Goal: Information Seeking & Learning: Find specific fact

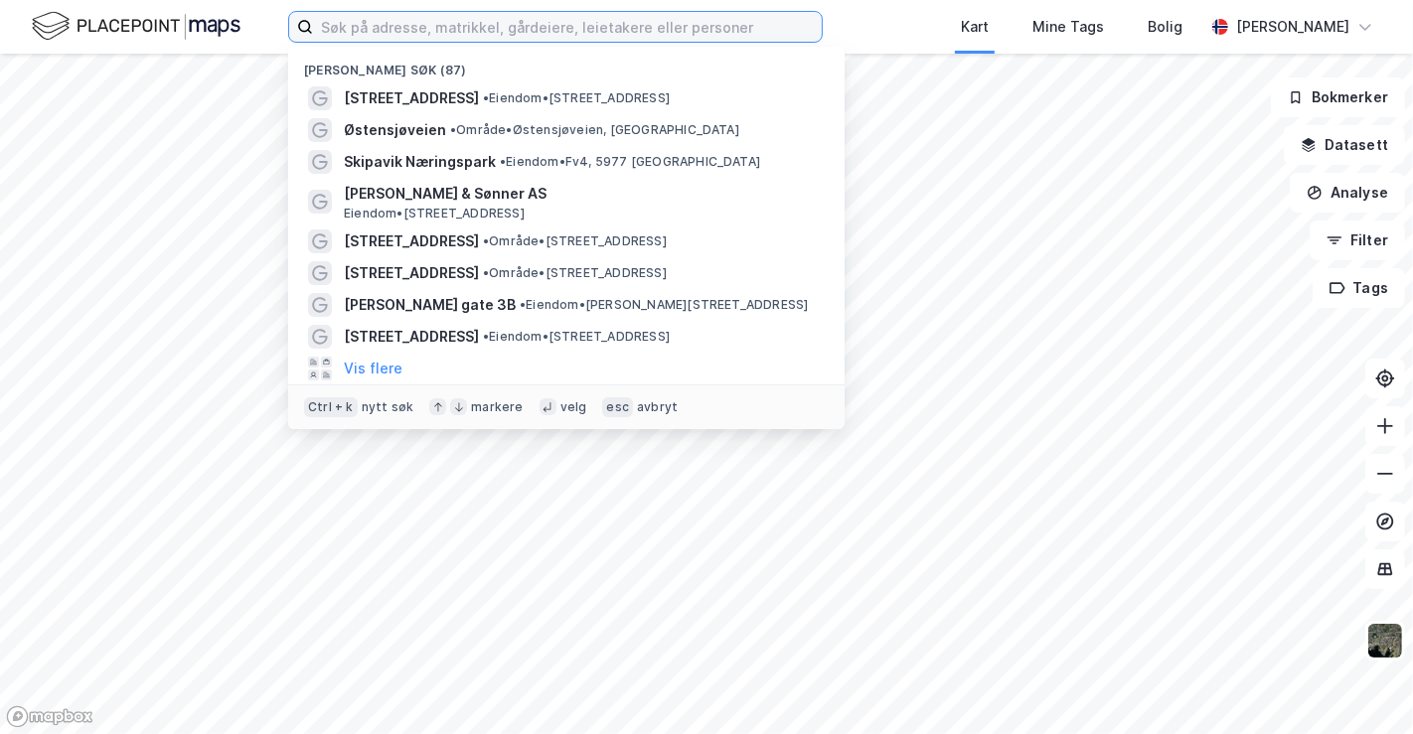
click at [491, 27] on input at bounding box center [567, 27] width 509 height 30
type input "[GEOGRAPHIC_DATA]"
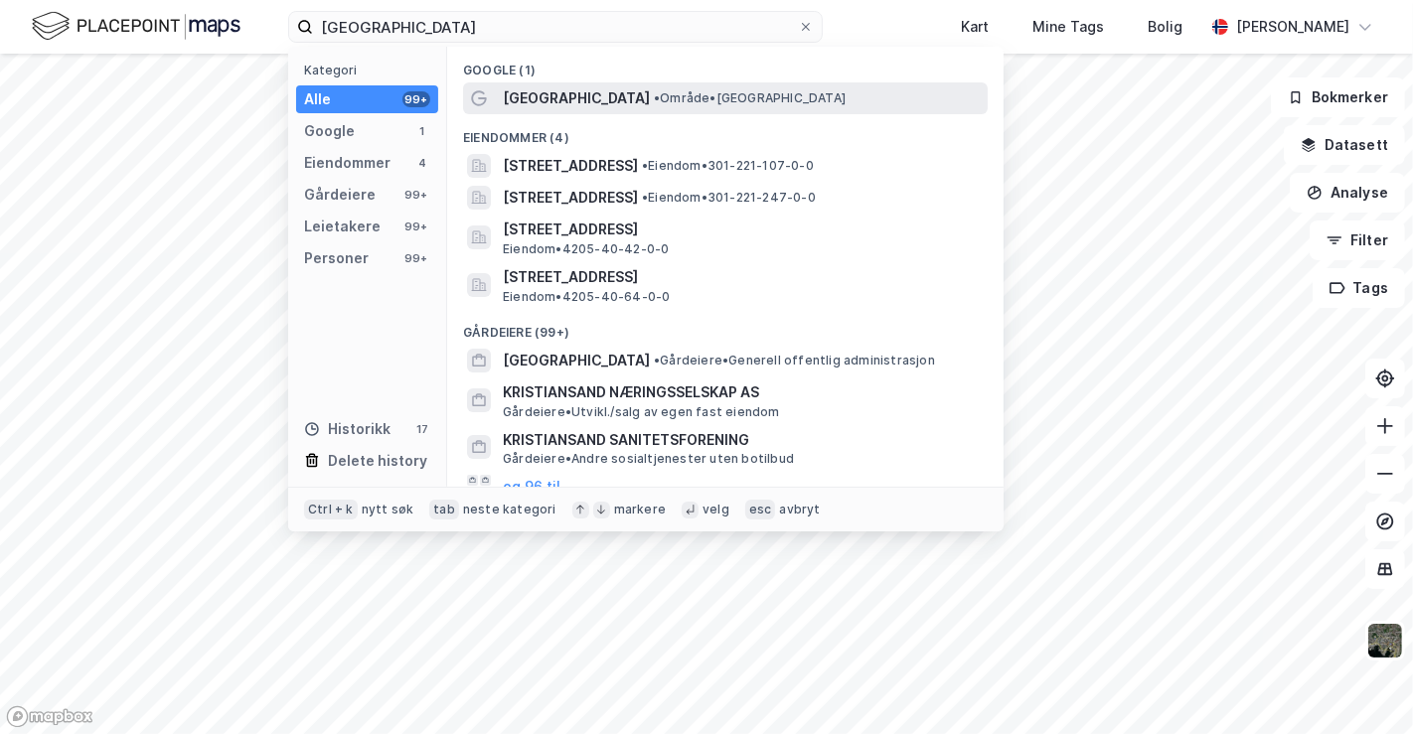
click at [654, 97] on span "• Område • [GEOGRAPHIC_DATA]" at bounding box center [750, 98] width 192 height 16
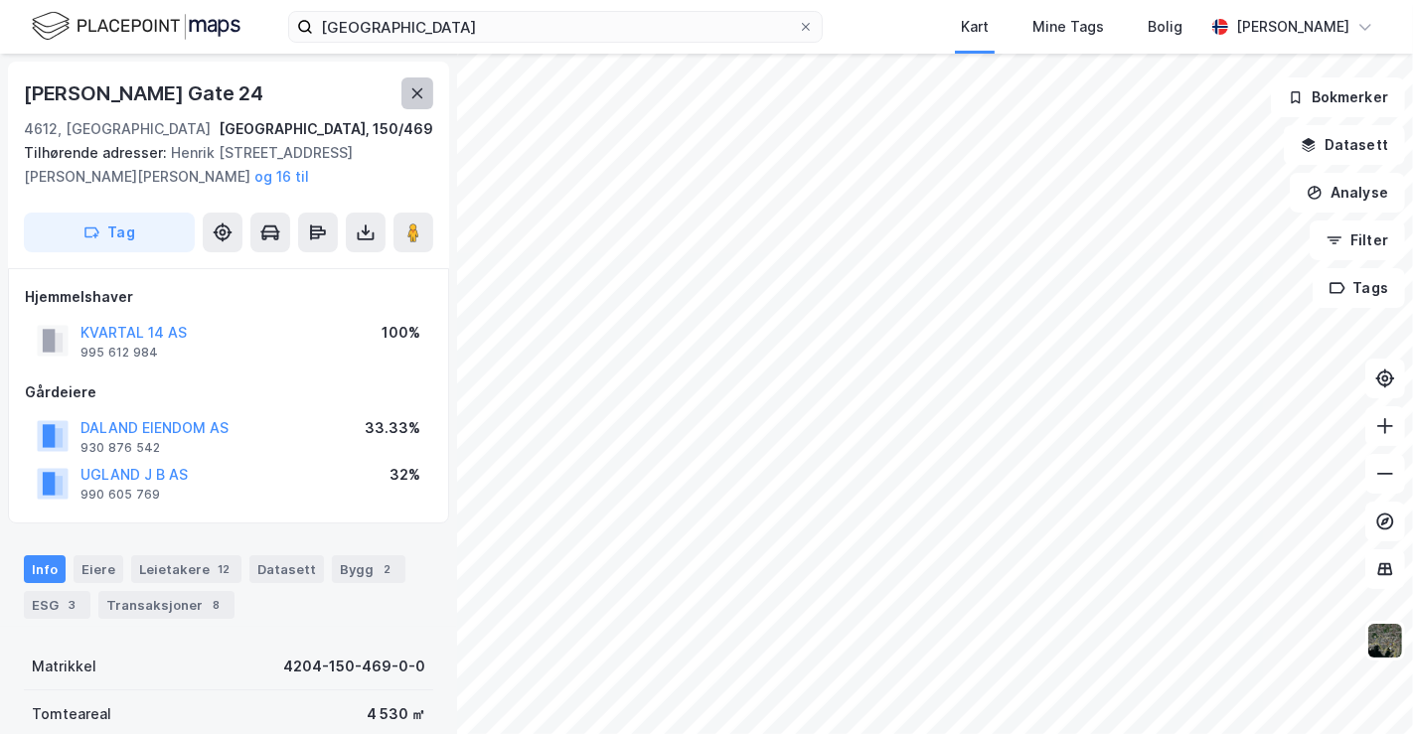
click at [414, 80] on button at bounding box center [417, 93] width 32 height 32
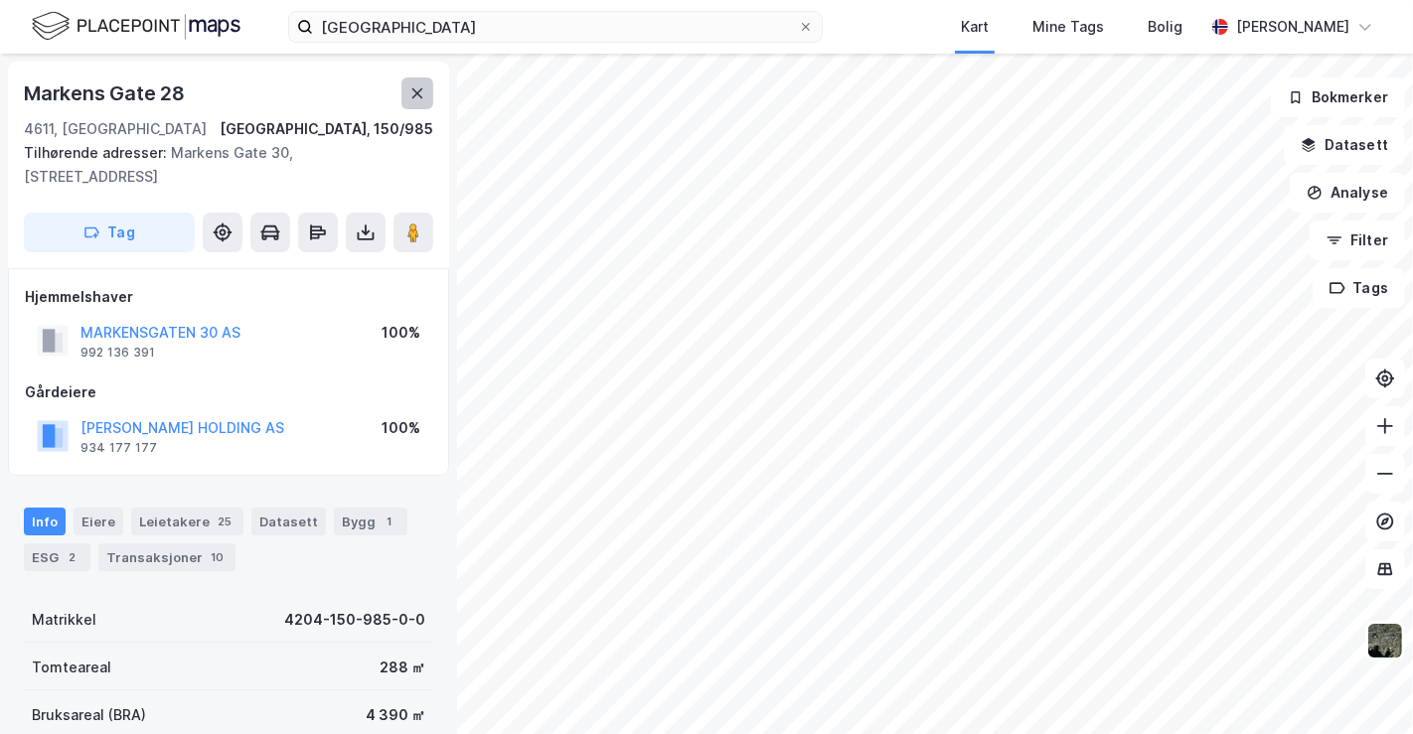
click at [408, 96] on button at bounding box center [417, 93] width 32 height 32
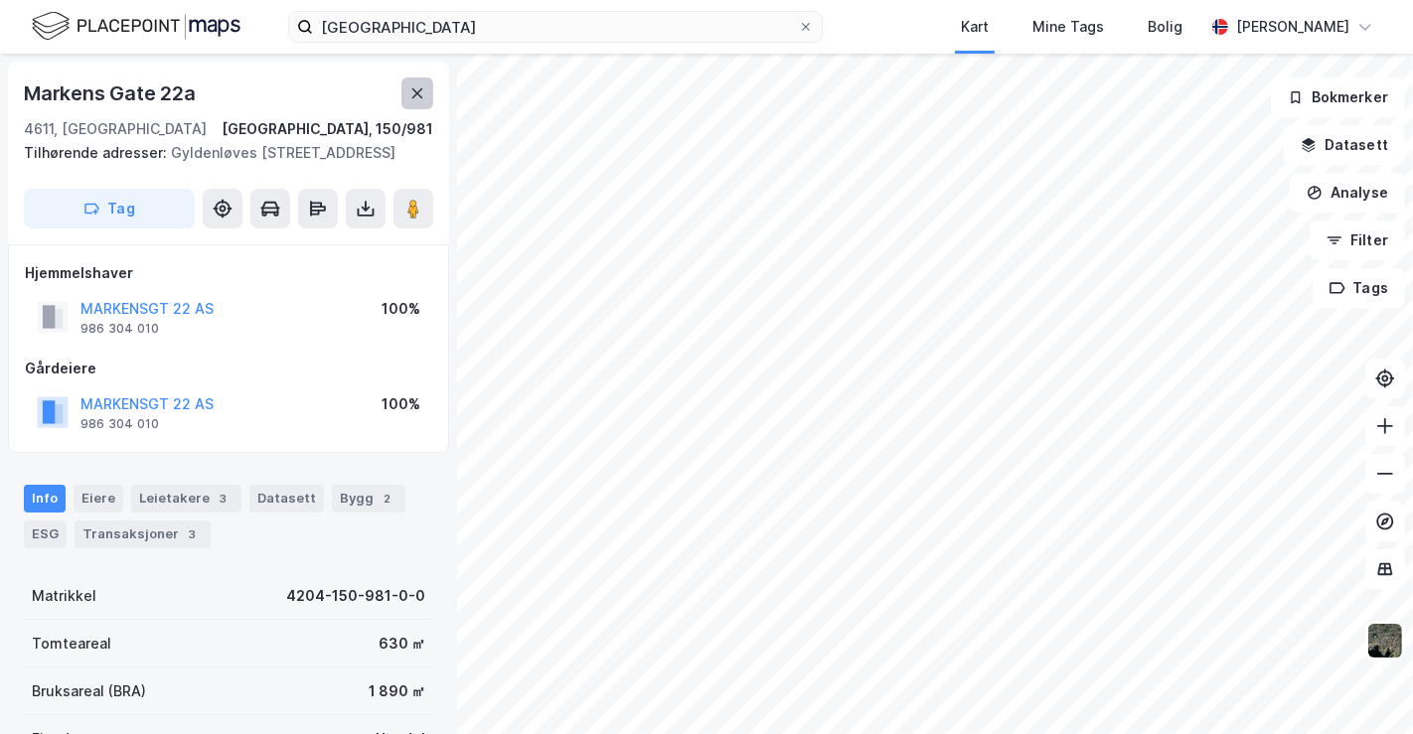
click at [419, 88] on icon at bounding box center [417, 93] width 16 height 16
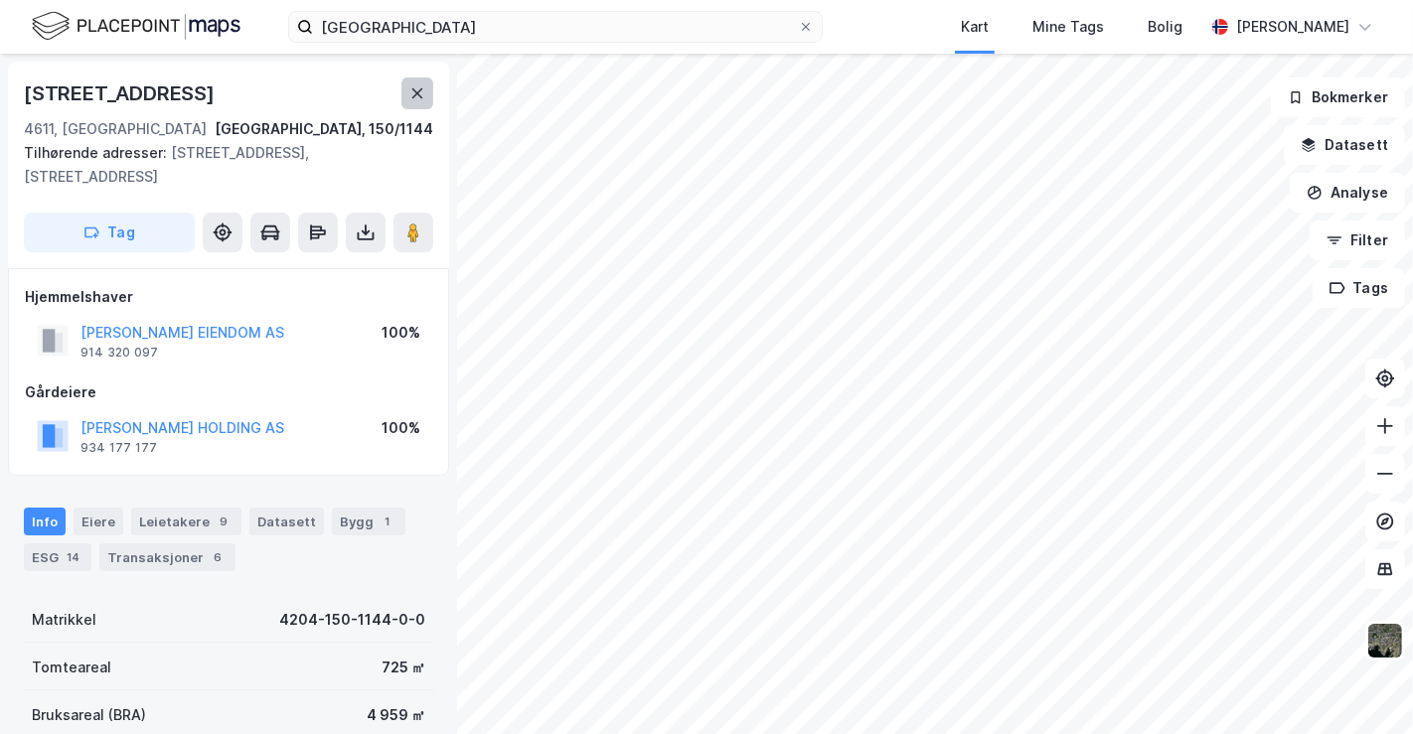
click at [402, 97] on button at bounding box center [417, 93] width 32 height 32
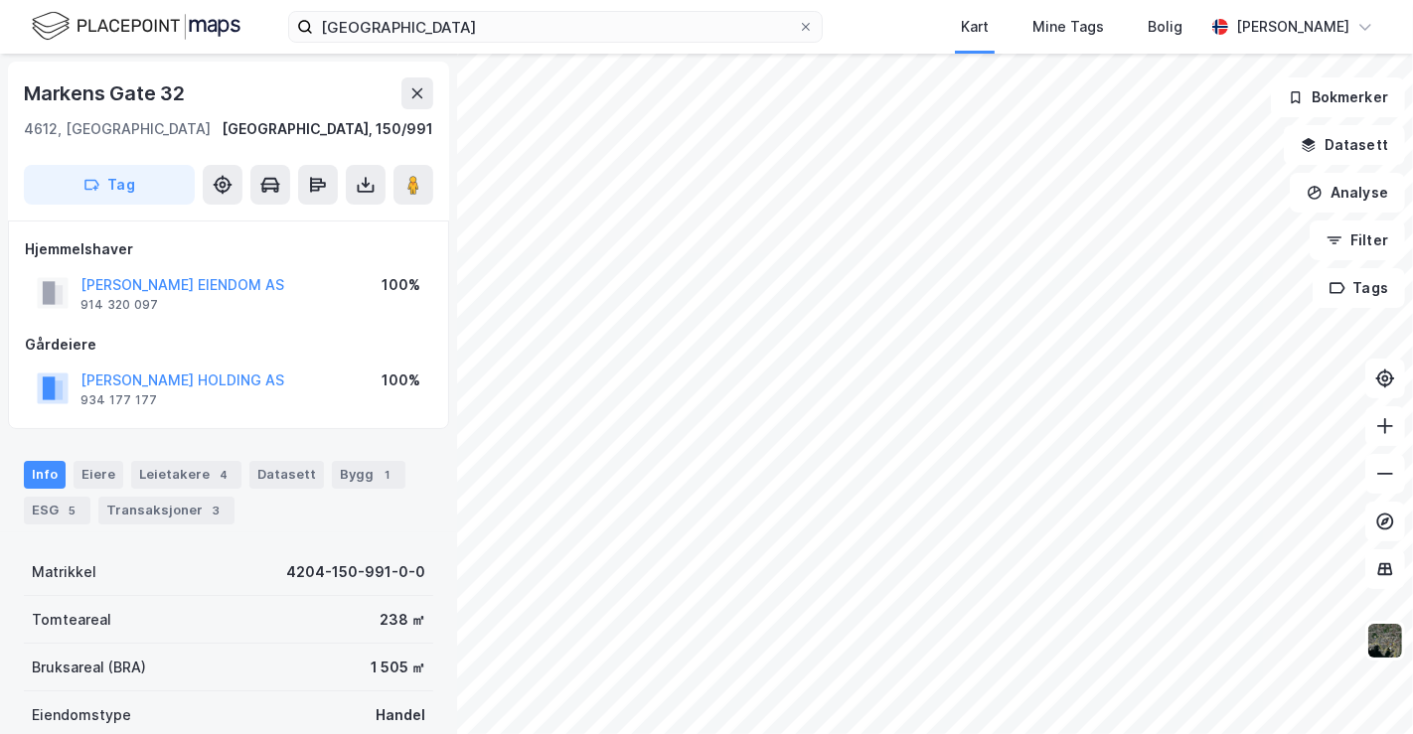
click at [421, 73] on div "[STREET_ADDRESS], 150/991 Tag" at bounding box center [228, 141] width 441 height 159
click at [415, 98] on icon at bounding box center [417, 93] width 16 height 16
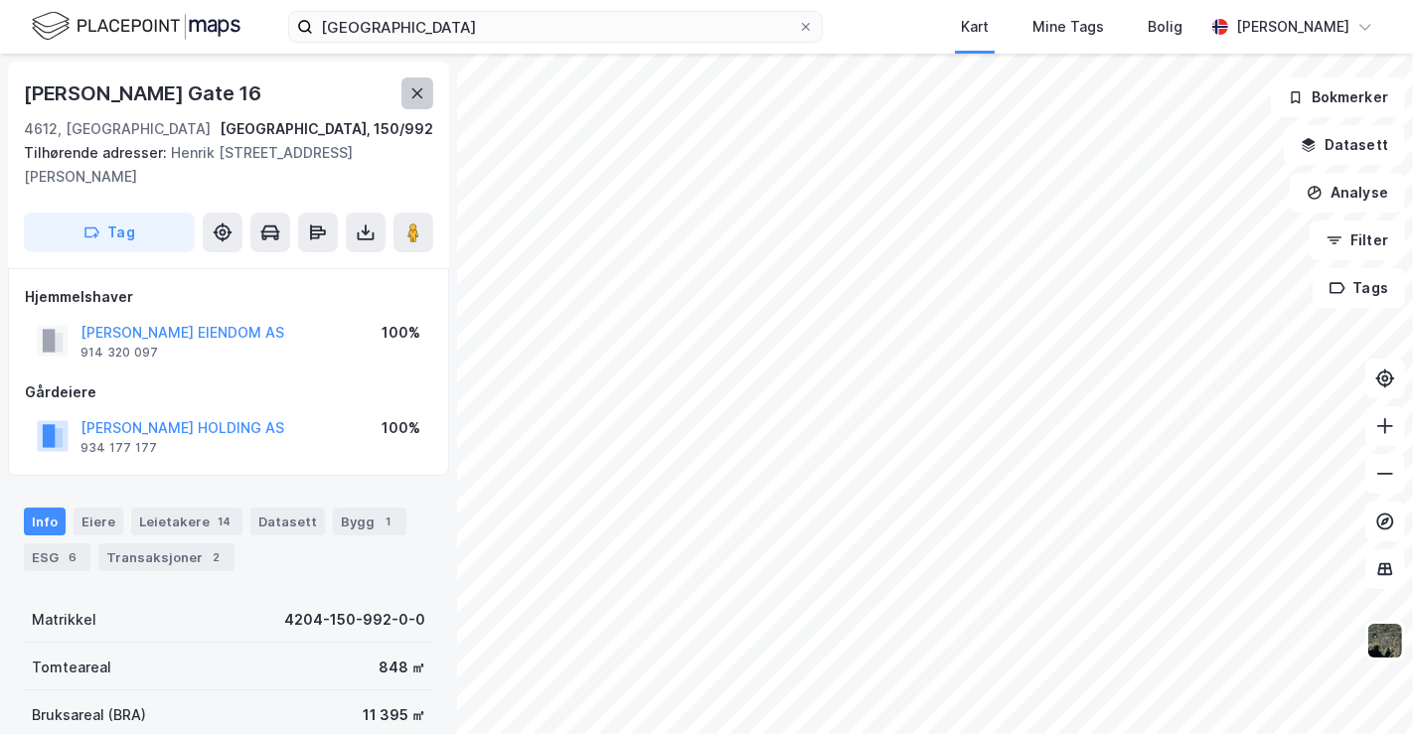
click at [413, 88] on icon at bounding box center [417, 93] width 11 height 10
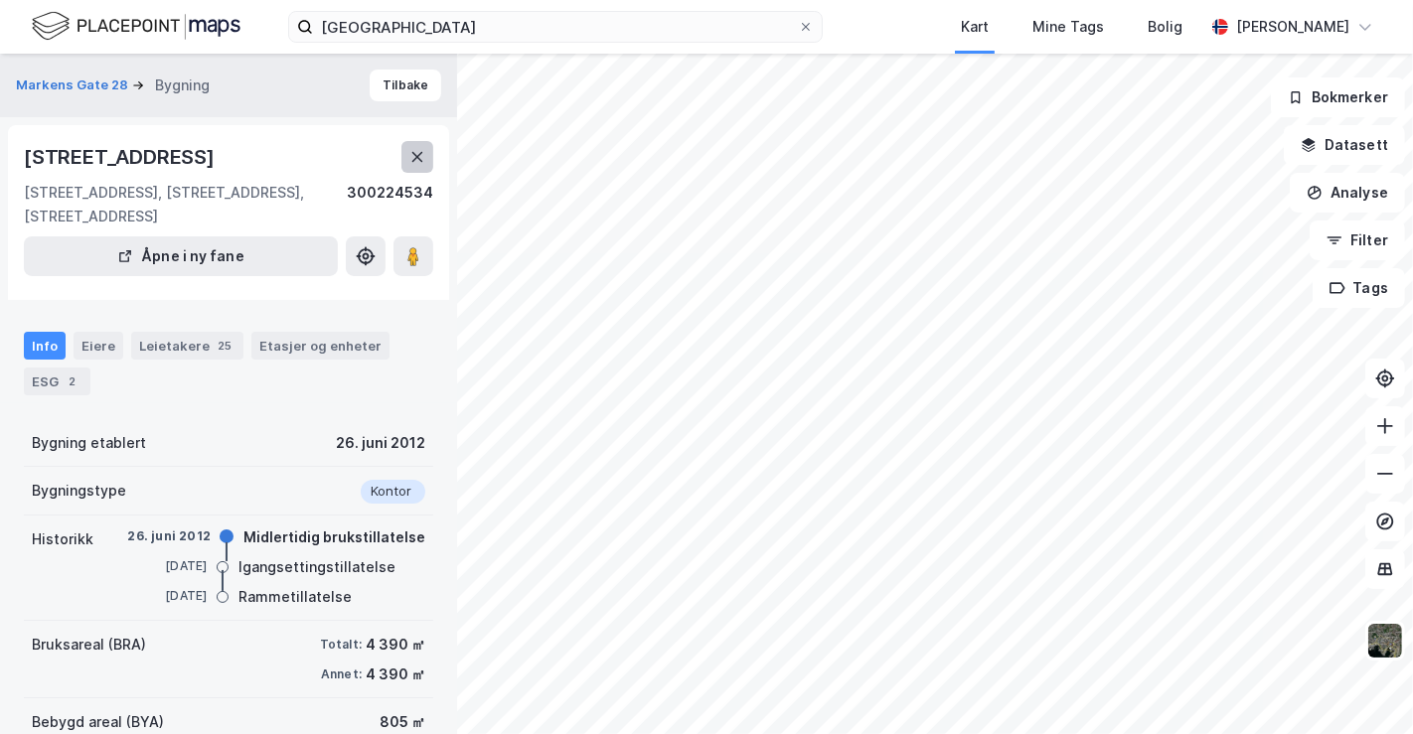
click at [409, 159] on icon at bounding box center [417, 157] width 16 height 16
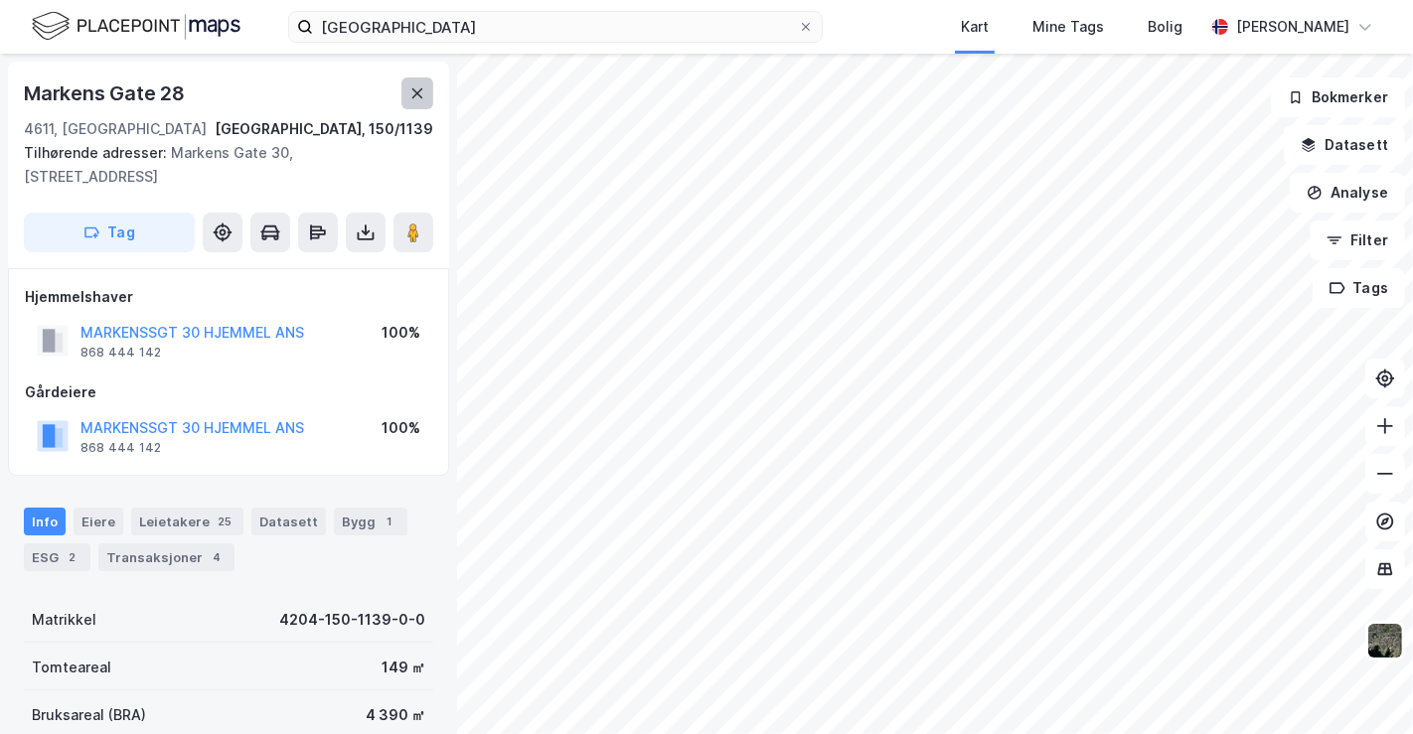
click at [424, 91] on icon at bounding box center [417, 93] width 16 height 16
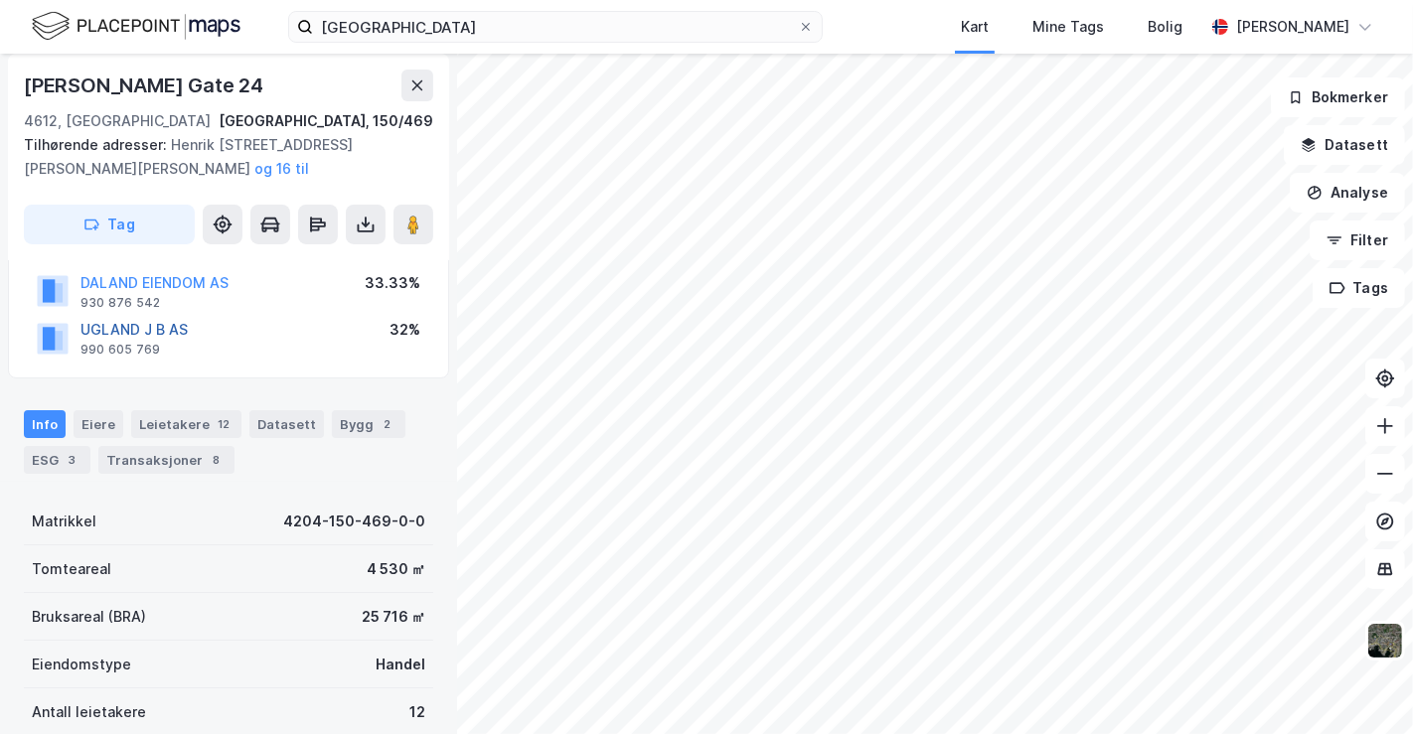
scroll to position [110, 0]
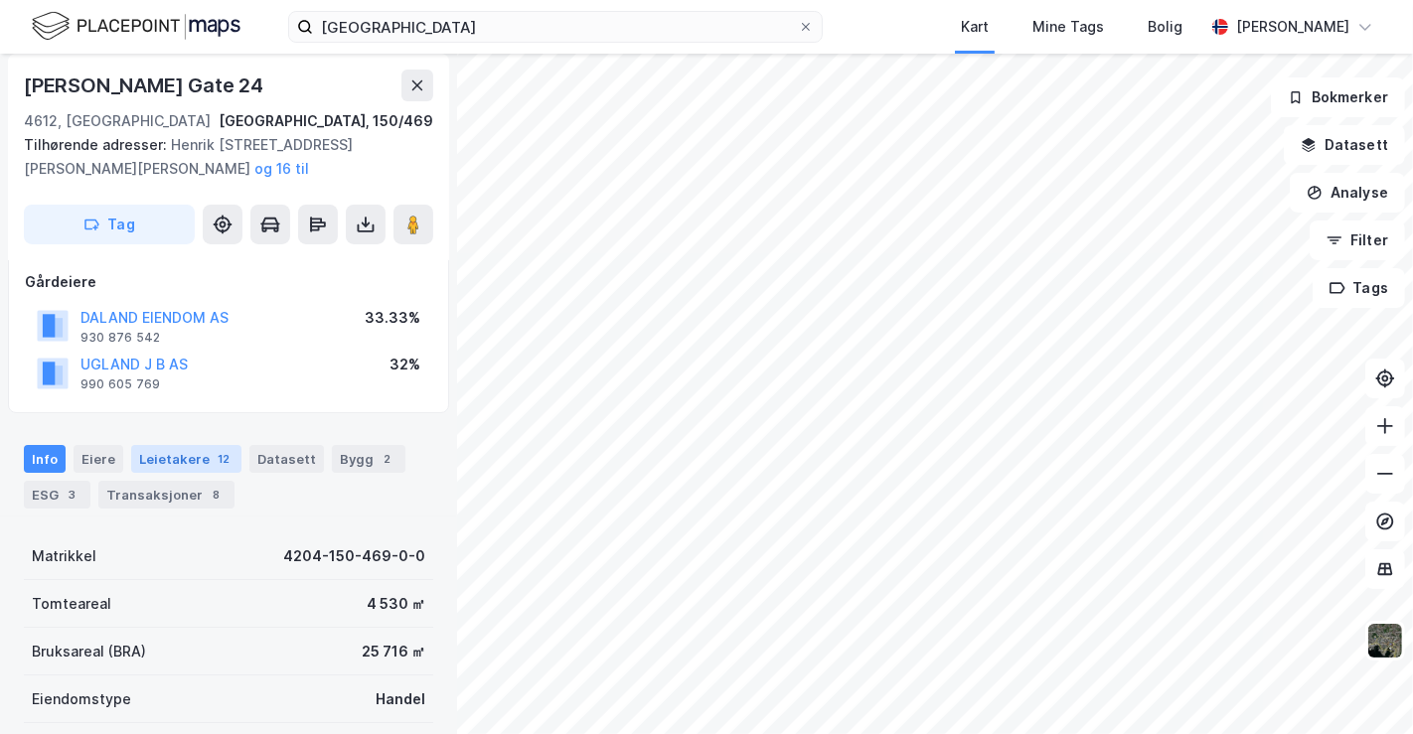
click at [168, 464] on div "Leietakere 12" at bounding box center [186, 459] width 110 height 28
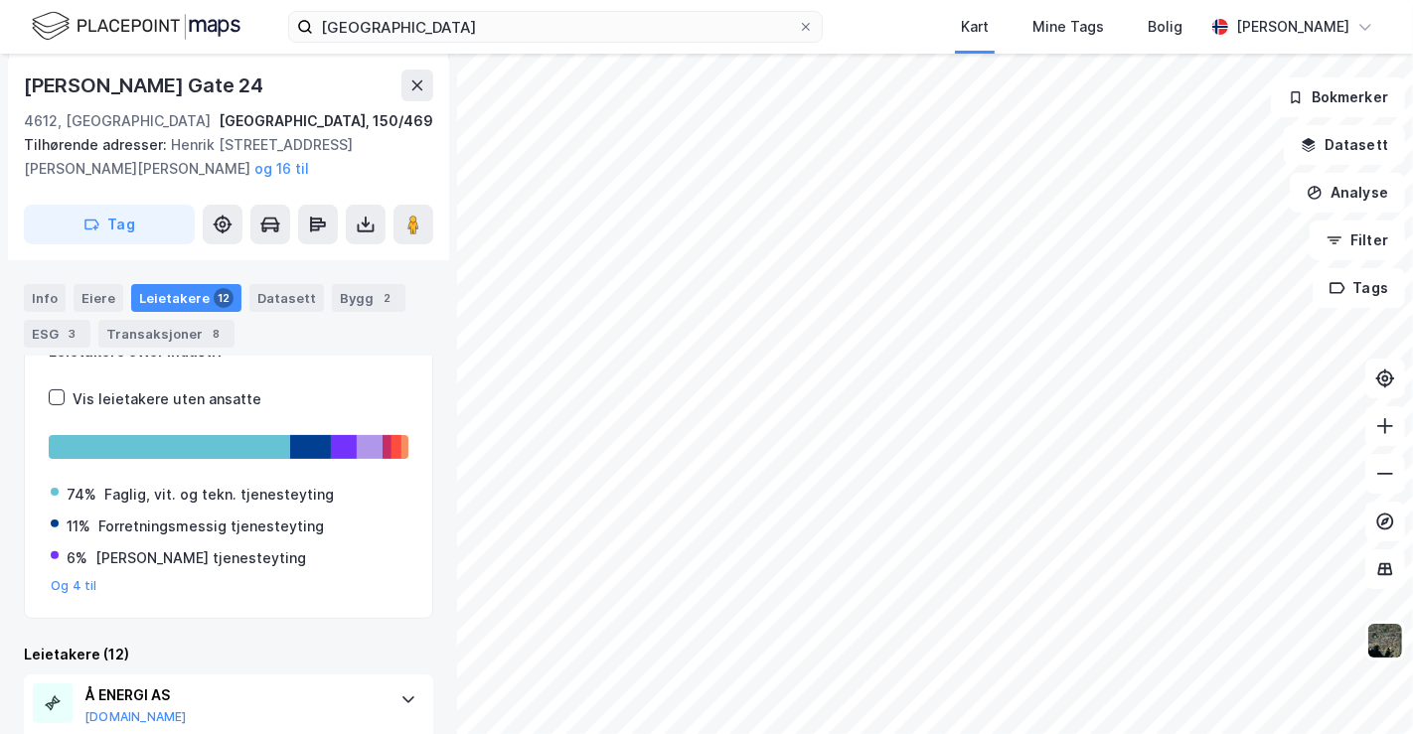
scroll to position [312, 0]
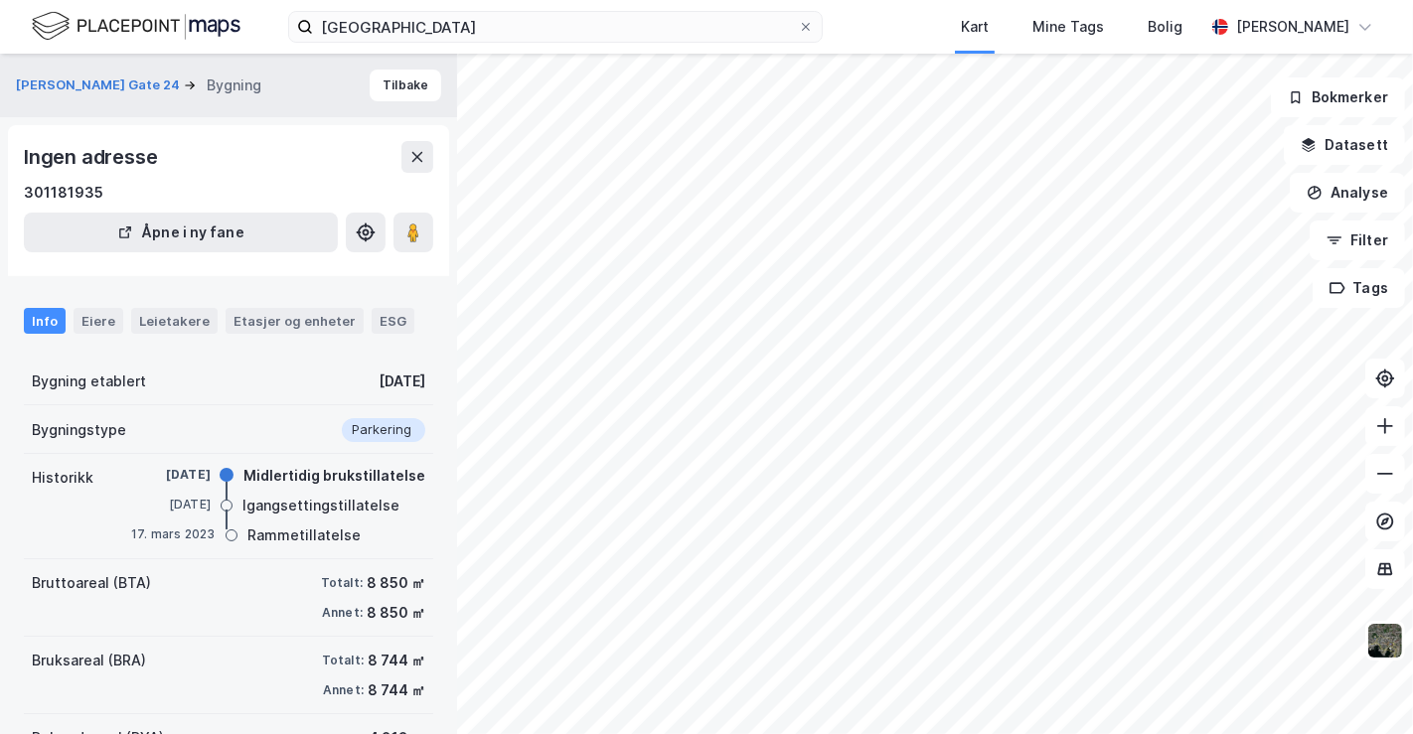
scroll to position [197, 0]
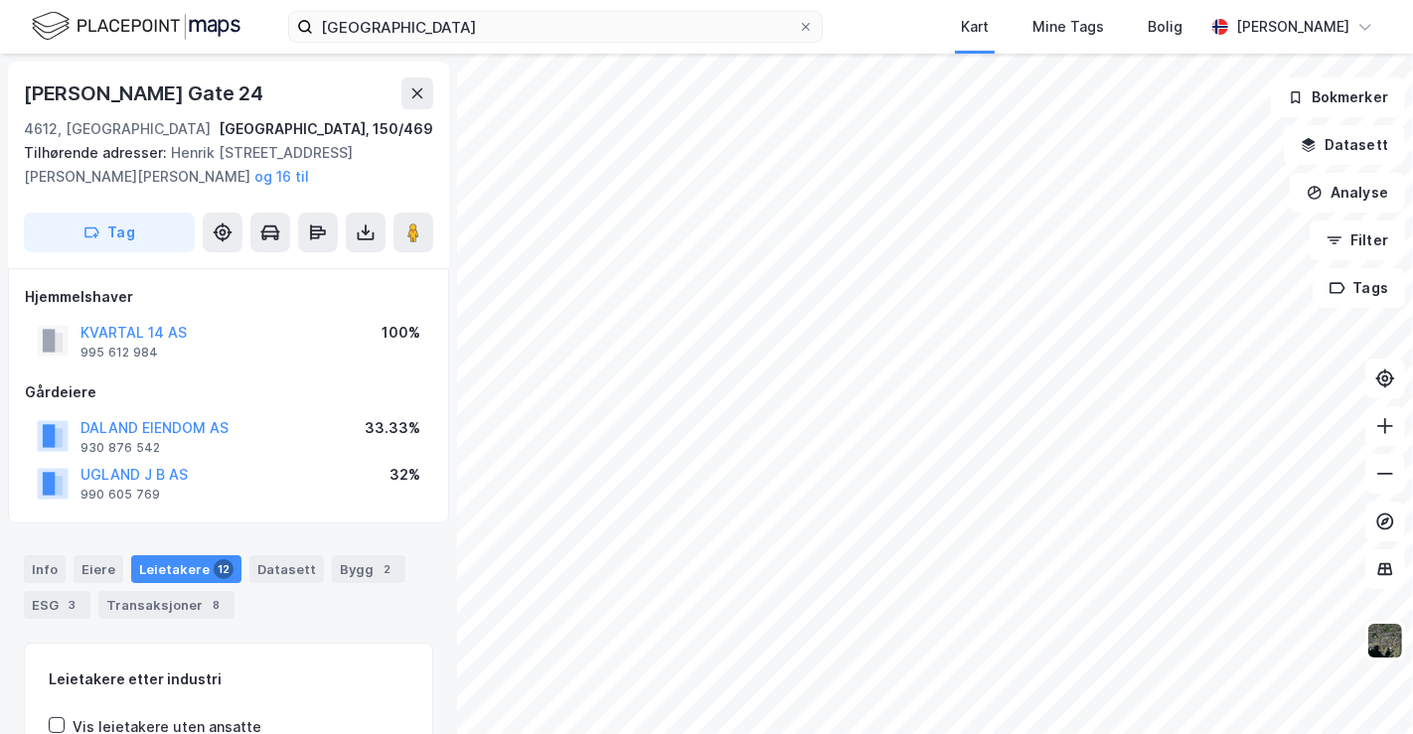
scroll to position [197, 0]
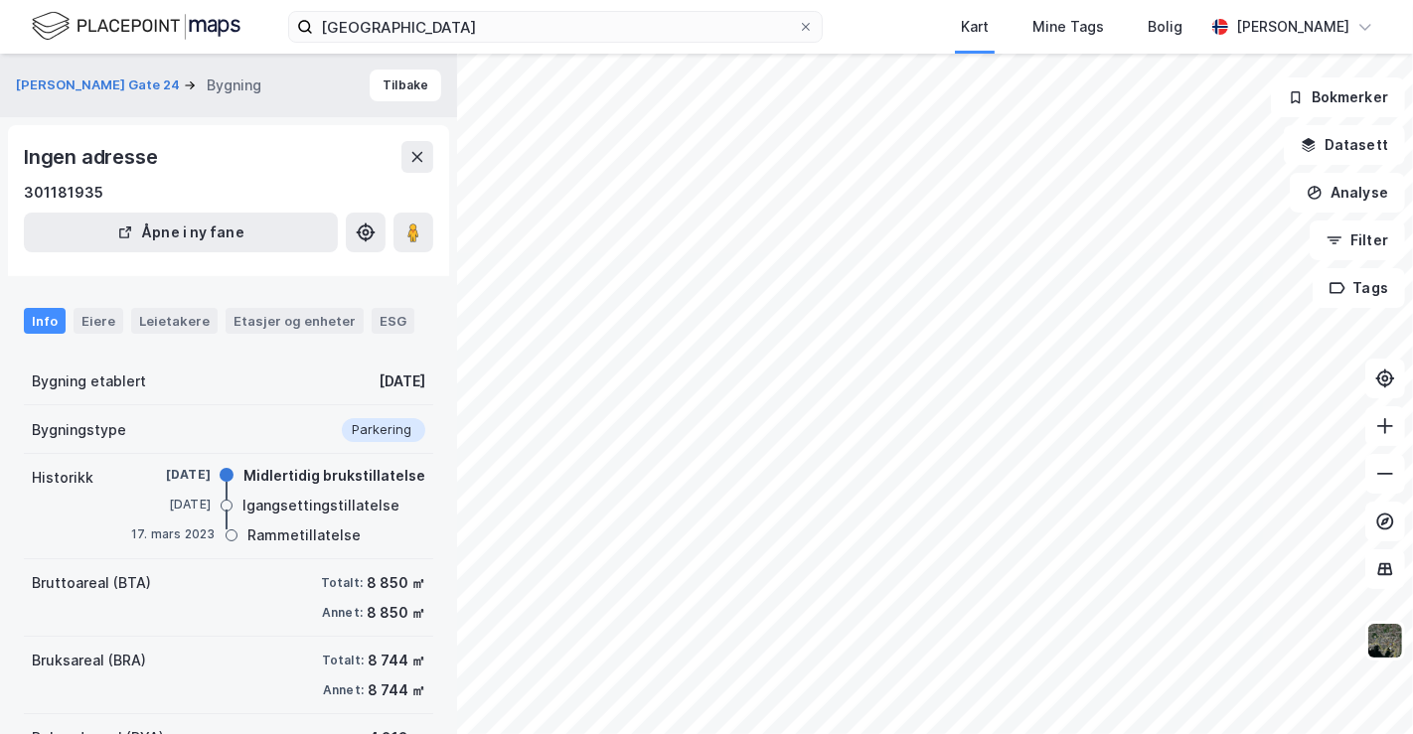
scroll to position [197, 0]
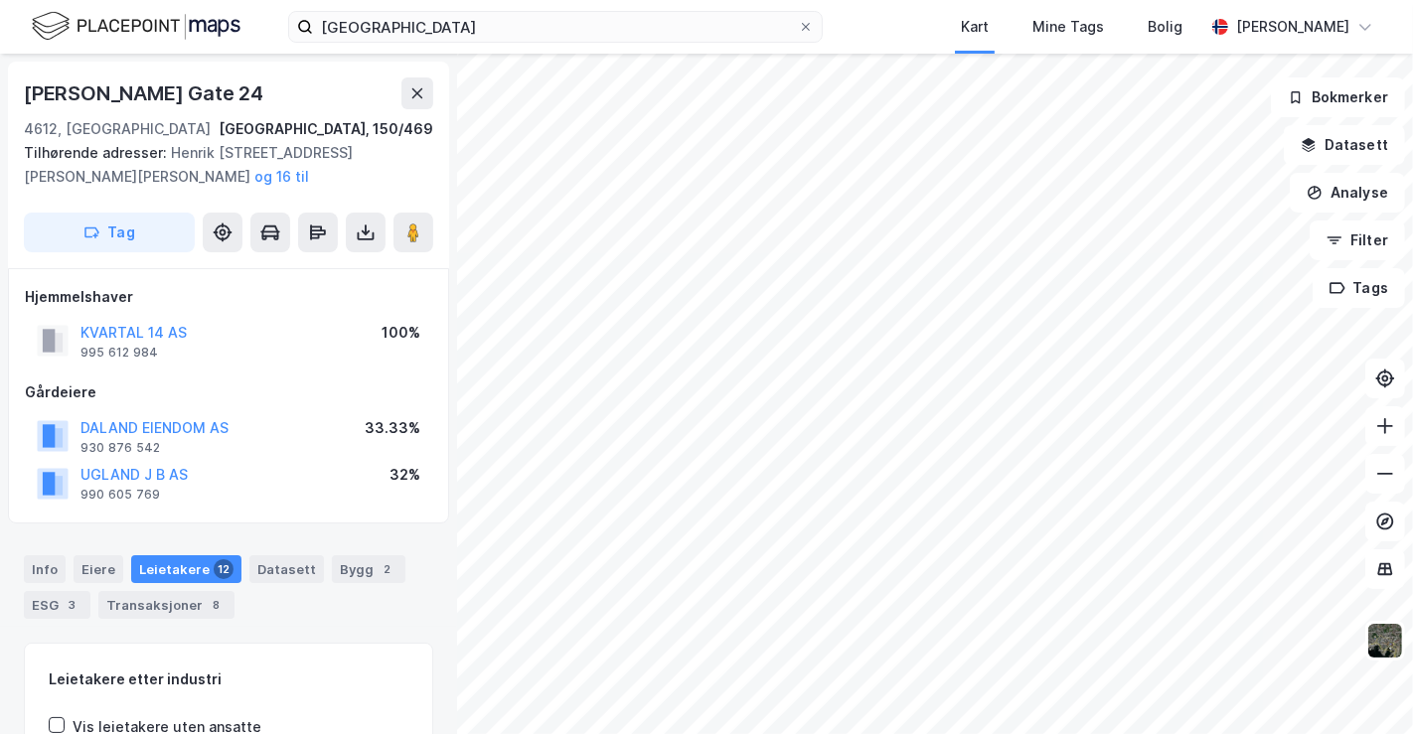
scroll to position [197, 0]
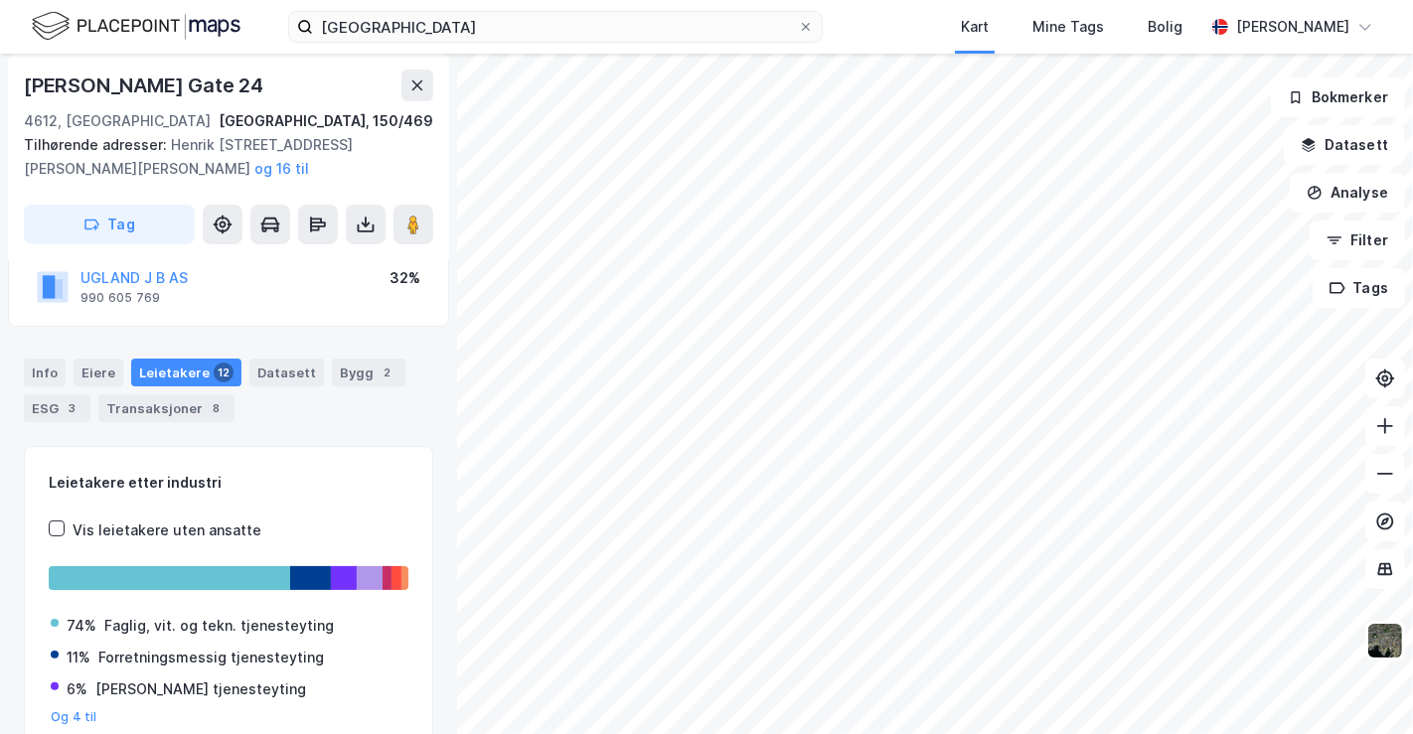
drag, startPoint x: 23, startPoint y: 83, endPoint x: 303, endPoint y: 82, distance: 280.1
click at [303, 82] on div "[PERSON_NAME] Gate 24" at bounding box center [228, 86] width 409 height 32
copy div "[PERSON_NAME] Gate 24"
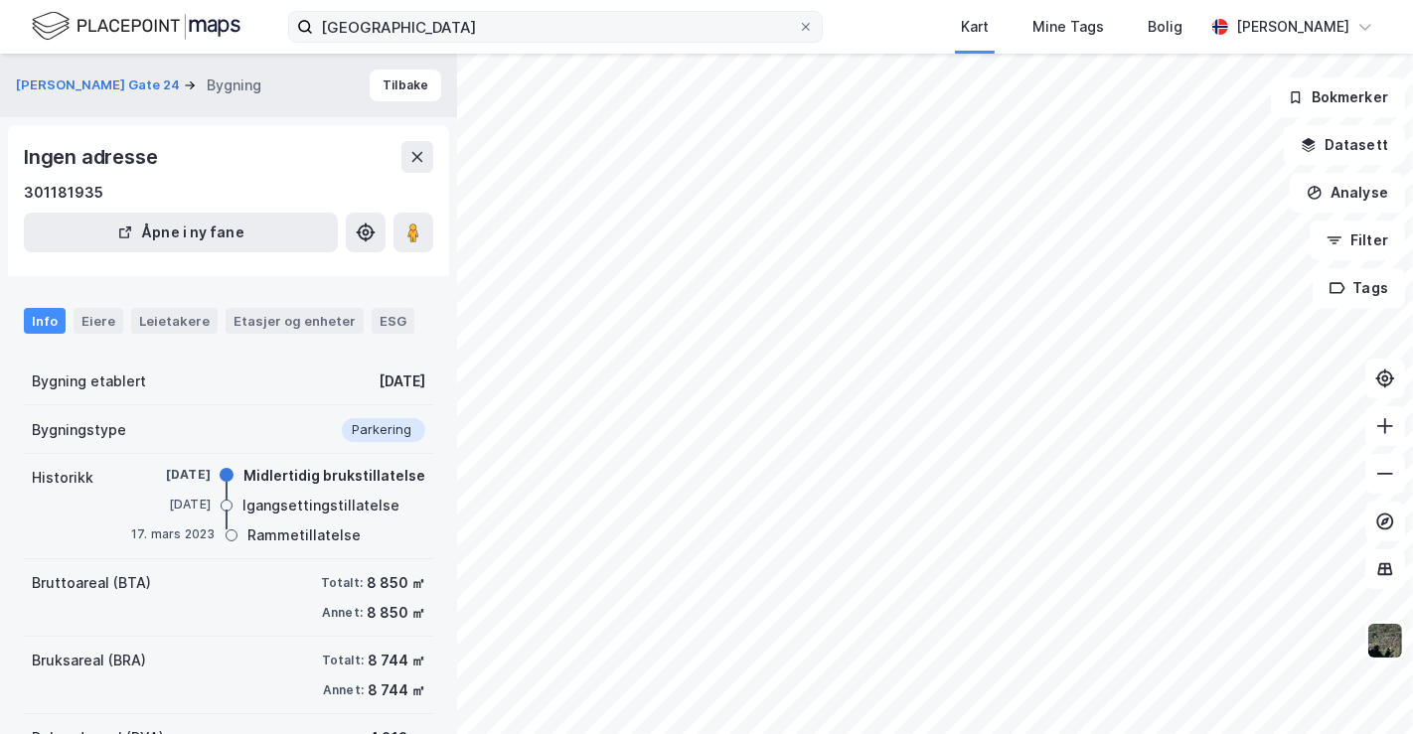
scroll to position [197, 0]
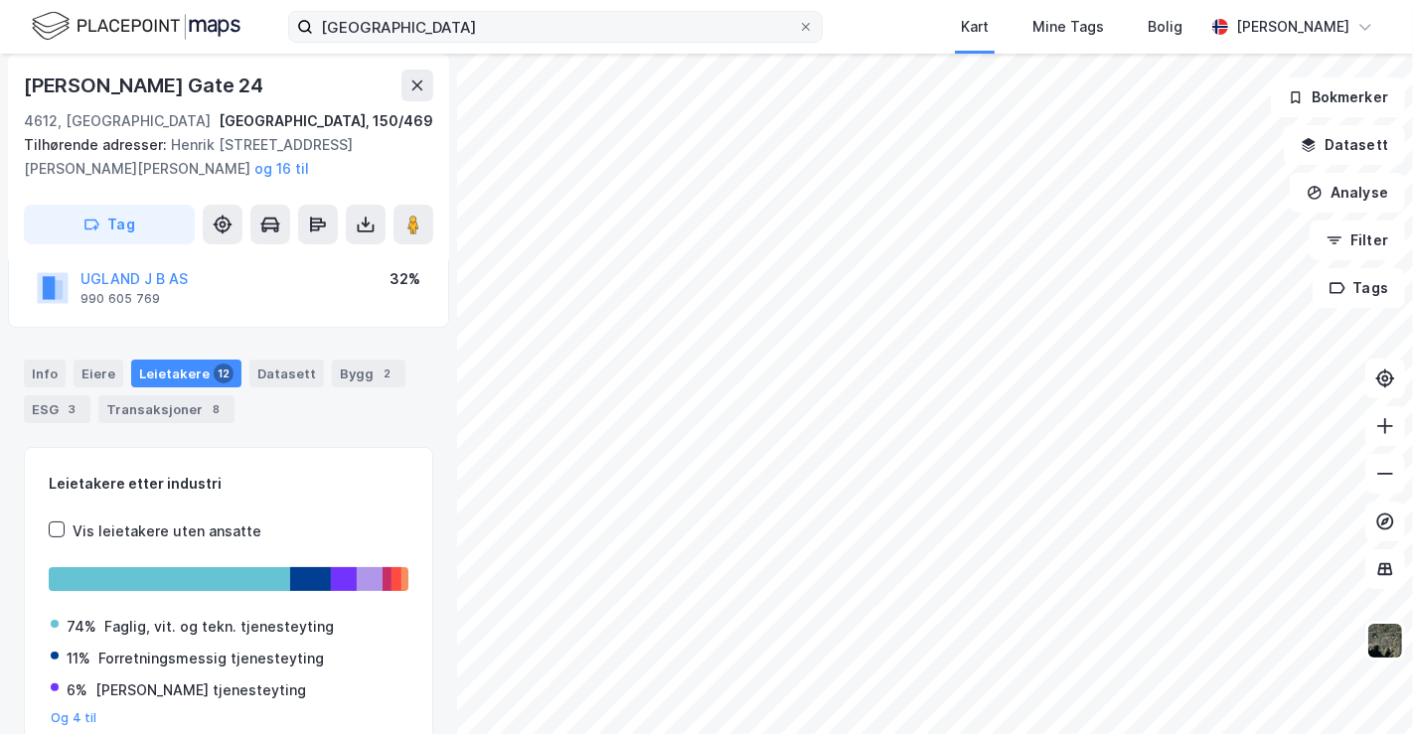
scroll to position [196, 0]
click at [53, 369] on div "Info" at bounding box center [45, 374] width 42 height 28
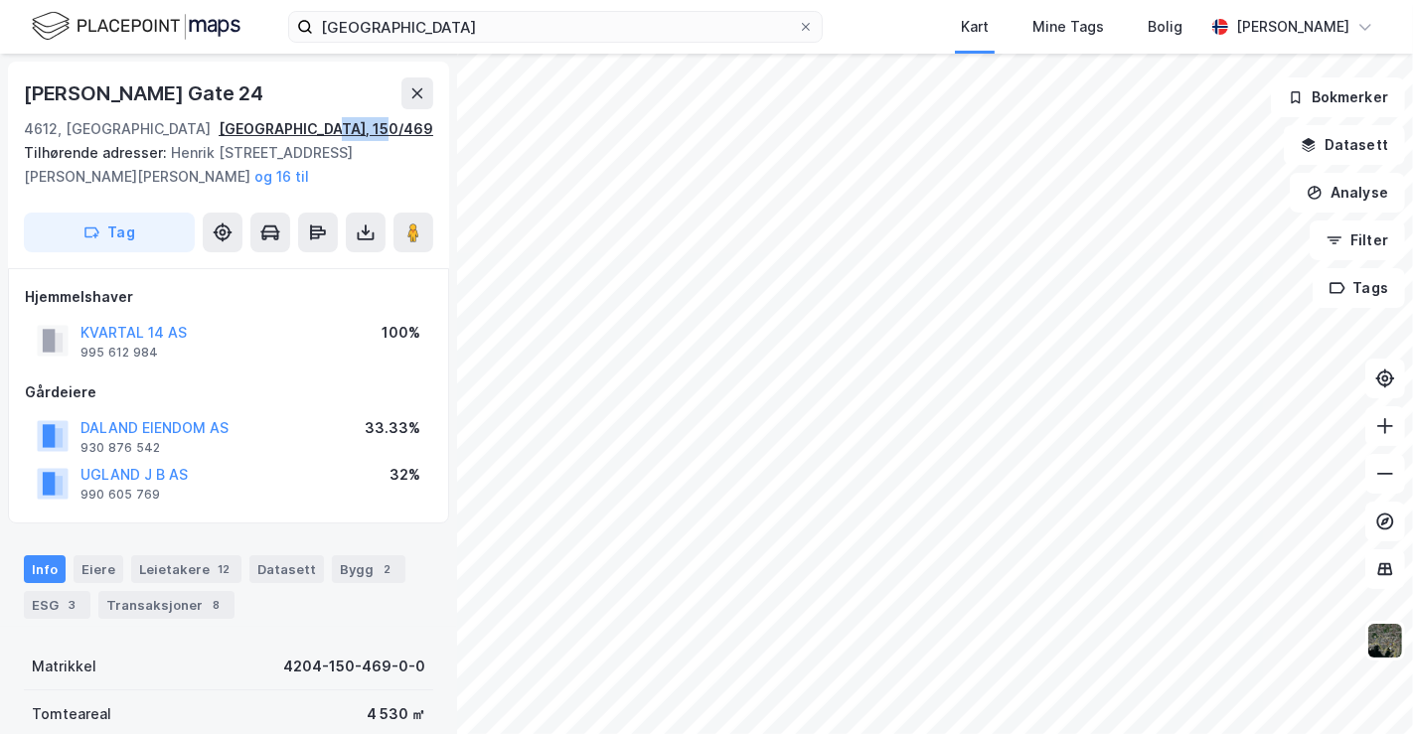
drag, startPoint x: 434, startPoint y: 129, endPoint x: 376, endPoint y: 134, distance: 57.8
click at [376, 134] on div "Henrik [STREET_ADDRESS], 150/469 Tilhørende adresser: Henrik [STREET_ADDRESS], …" at bounding box center [228, 165] width 441 height 207
copy div "150/469"
